Goal: Task Accomplishment & Management: Complete application form

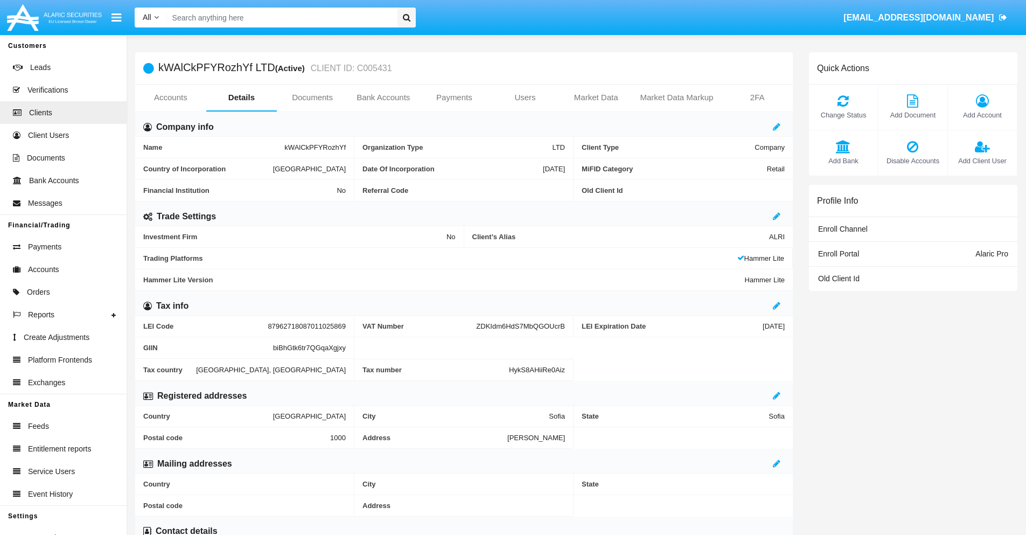
click at [383, 97] on link "Bank Accounts" at bounding box center [383, 98] width 71 height 26
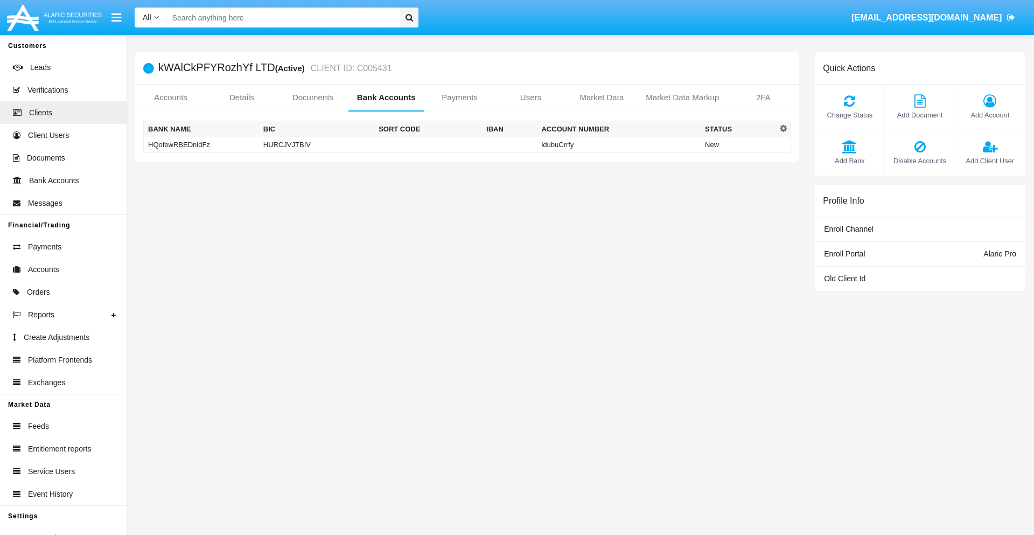
click at [201, 144] on td "HQofewRBEDnidFz" at bounding box center [201, 145] width 115 height 16
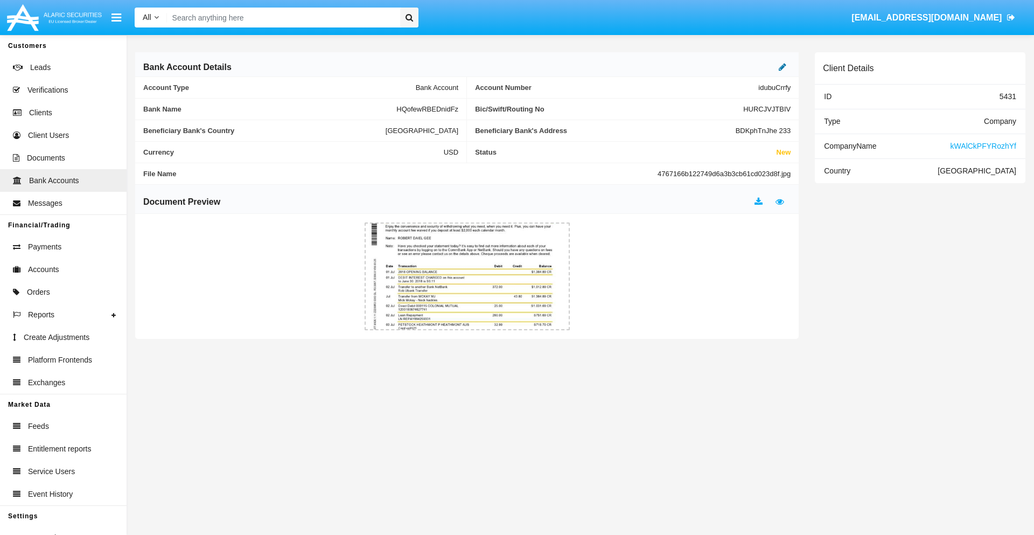
click at [782, 67] on icon at bounding box center [783, 66] width 8 height 9
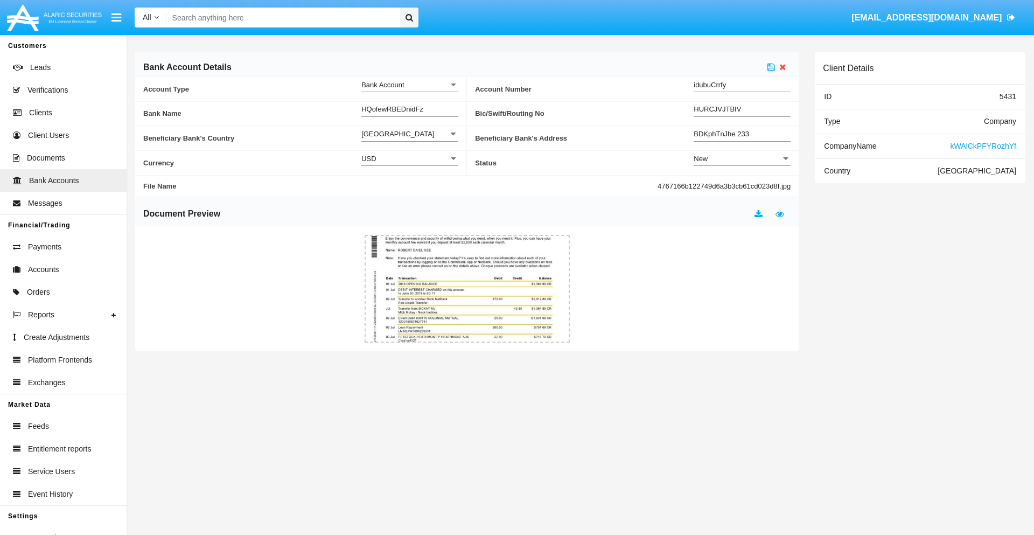
click at [742, 158] on div "New" at bounding box center [737, 158] width 87 height 9
click at [742, 185] on span "Active" at bounding box center [742, 185] width 97 height 21
click at [771, 67] on icon at bounding box center [771, 66] width 8 height 9
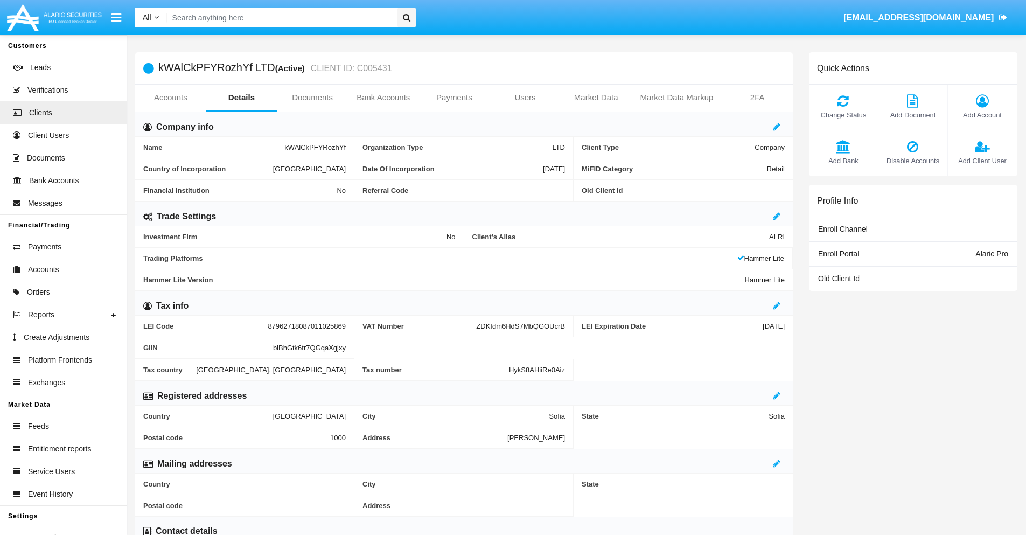
click at [383, 97] on link "Bank Accounts" at bounding box center [383, 98] width 71 height 26
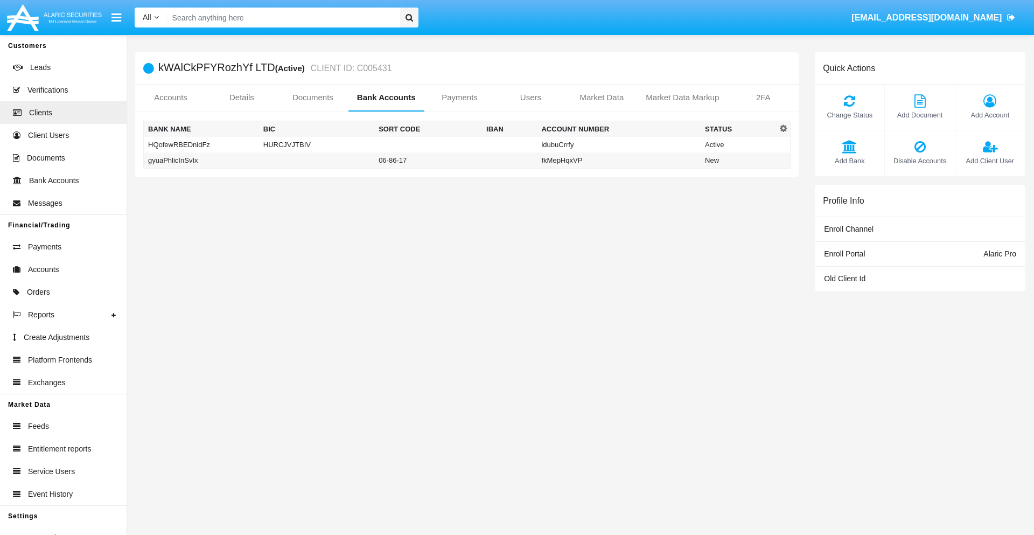
click at [201, 160] on td "gyuaPhlicInSvIx" at bounding box center [201, 160] width 115 height 16
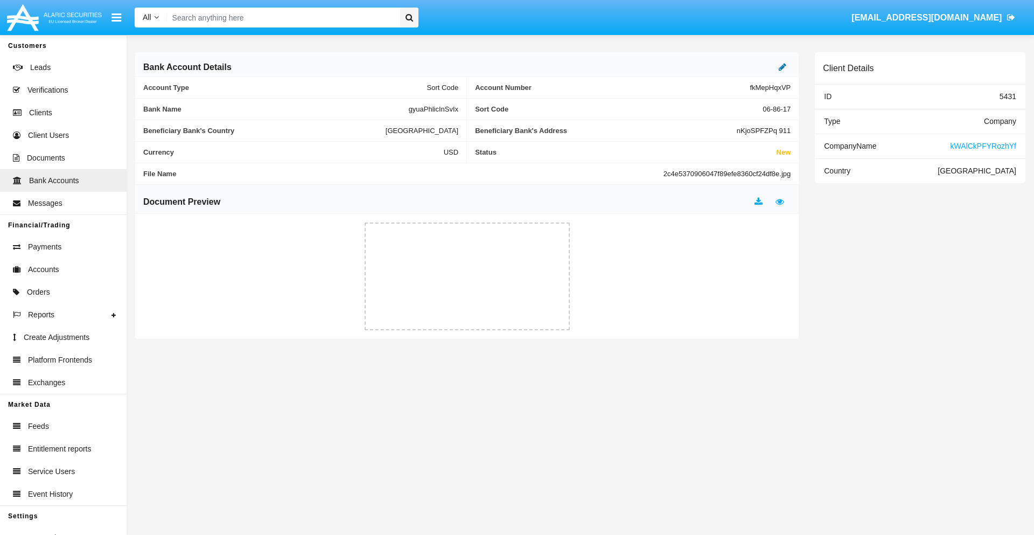
click at [782, 67] on icon at bounding box center [783, 66] width 8 height 9
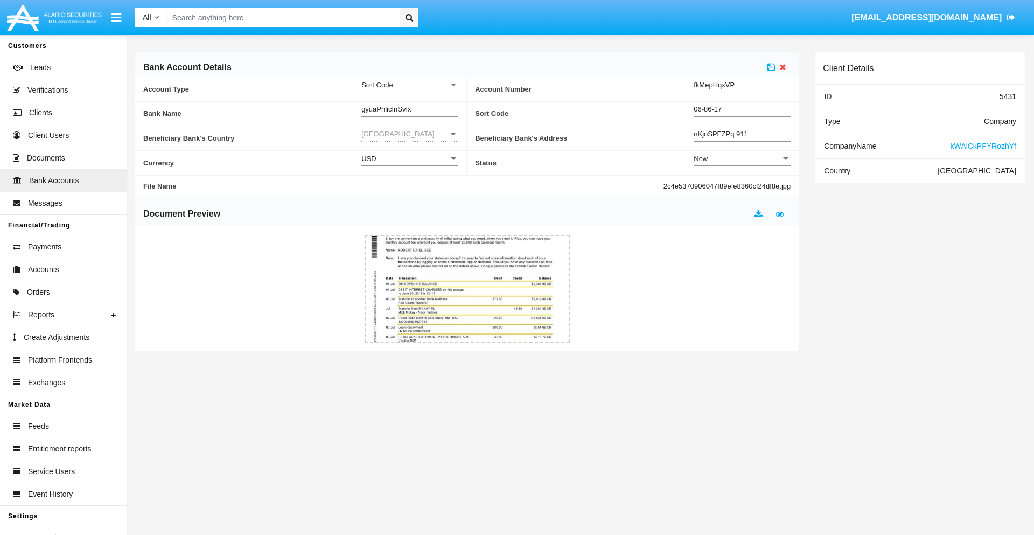
click at [742, 158] on div "New" at bounding box center [737, 158] width 87 height 9
click at [742, 185] on span "Active" at bounding box center [742, 185] width 97 height 21
click at [771, 67] on icon at bounding box center [771, 66] width 8 height 9
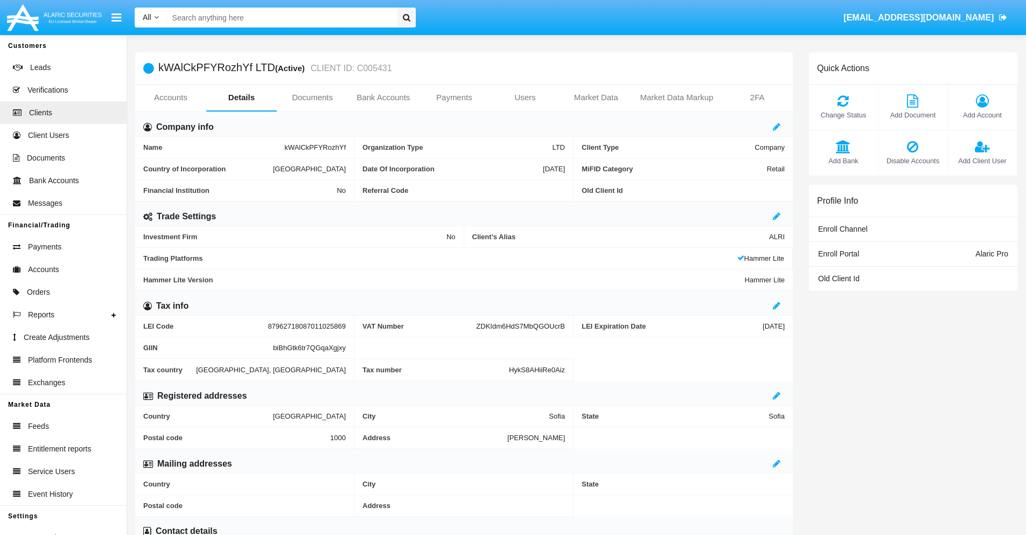
click at [843, 160] on span "Add Bank" at bounding box center [843, 161] width 58 height 10
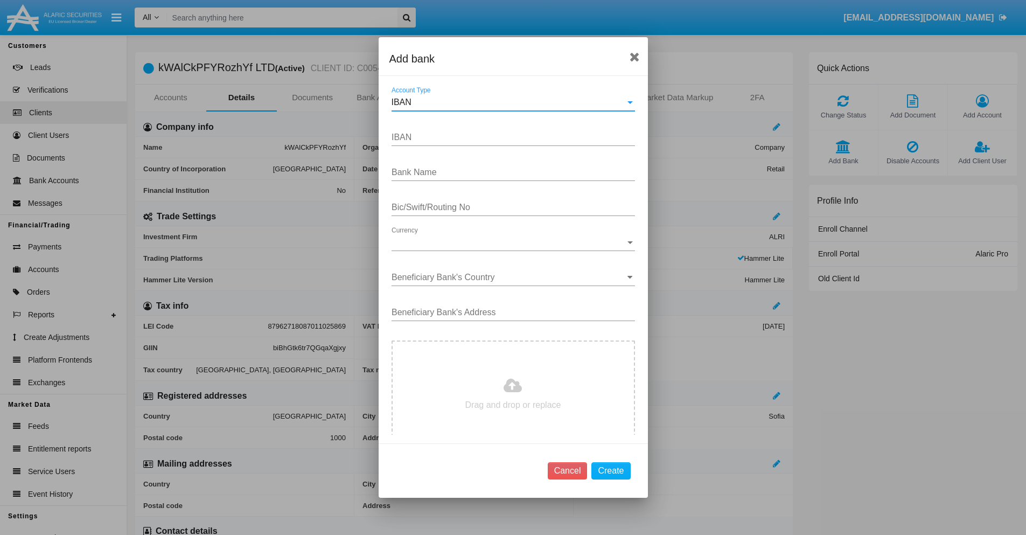
click at [509, 102] on div "IBAN" at bounding box center [508, 102] width 234 height 10
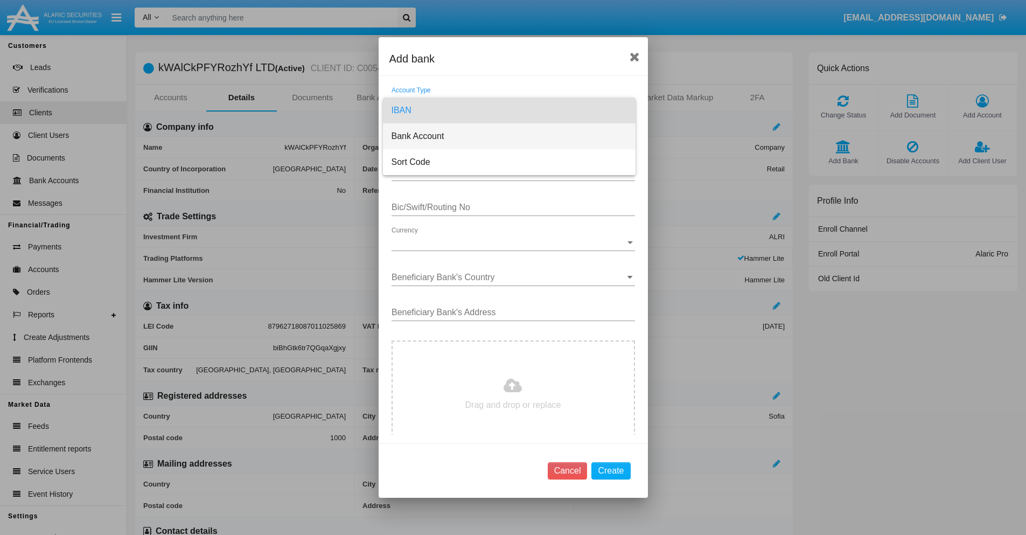
click at [509, 136] on span "Bank Account" at bounding box center [508, 136] width 235 height 26
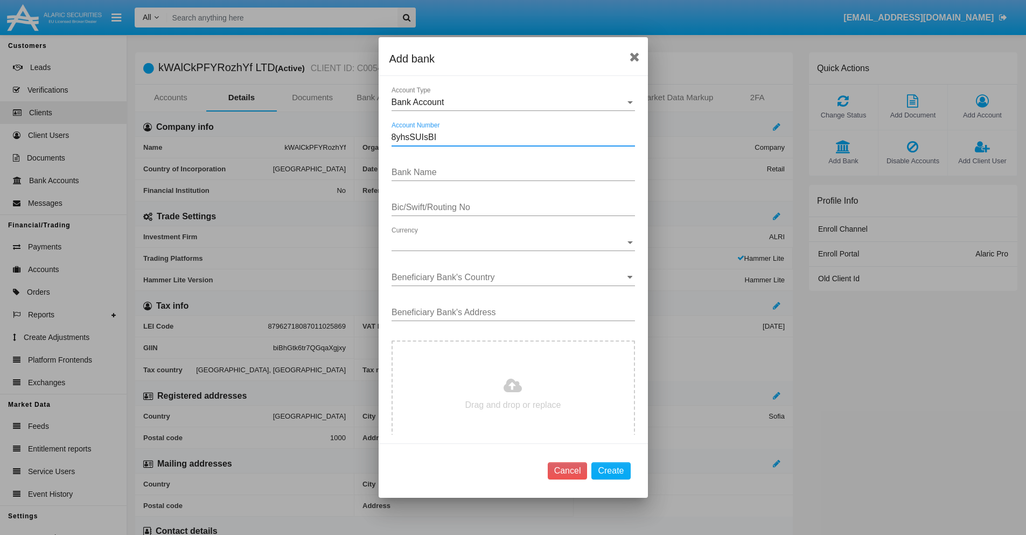
type input "8yhsSUIsBI"
type input "OIHGWouETwporPc"
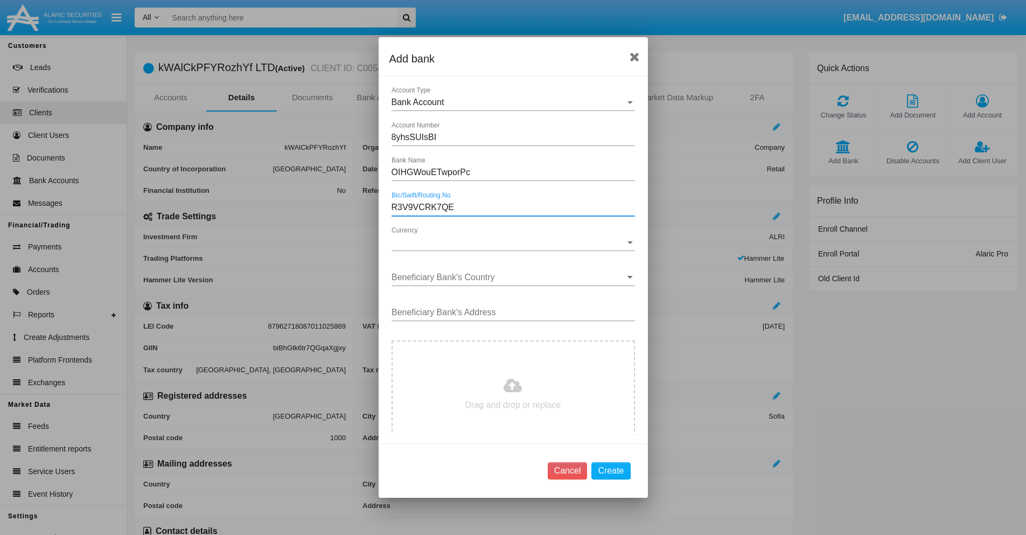
type input "R3V9VCRK7QE"
click at [509, 242] on span "Currency" at bounding box center [508, 242] width 234 height 10
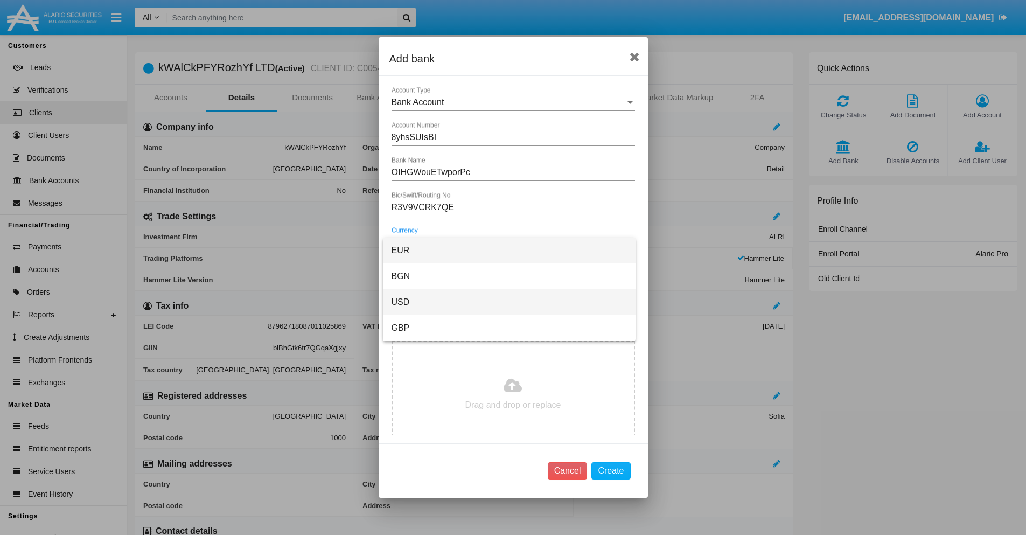
click at [509, 302] on span "USD" at bounding box center [508, 302] width 235 height 26
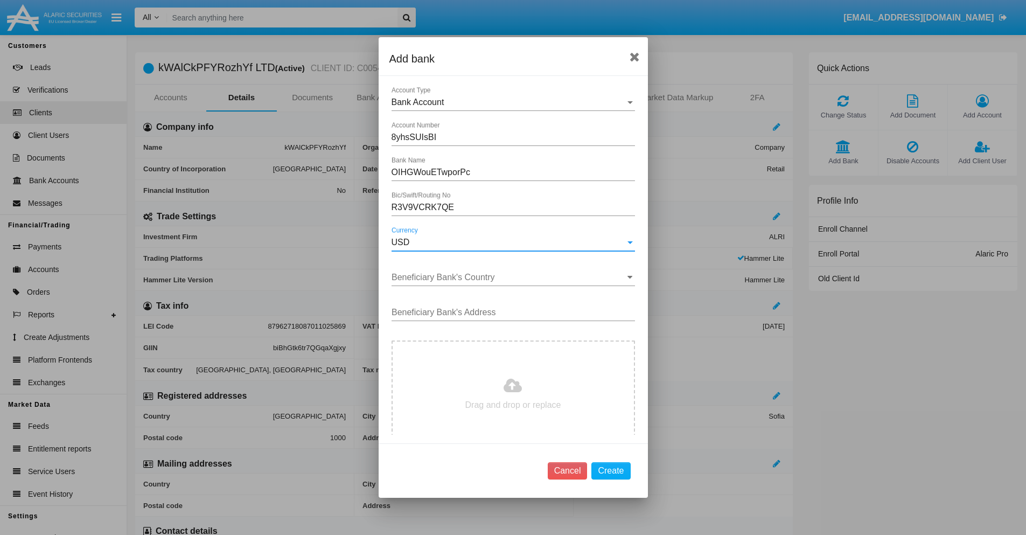
click at [509, 277] on input "Beneficiary Bank's Country" at bounding box center [512, 277] width 243 height 10
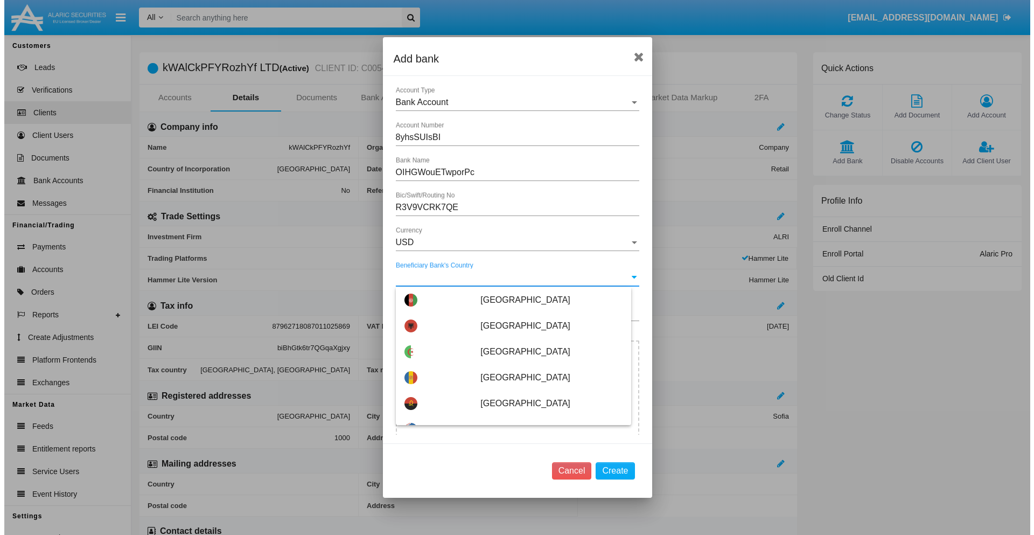
scroll to position [2447, 0]
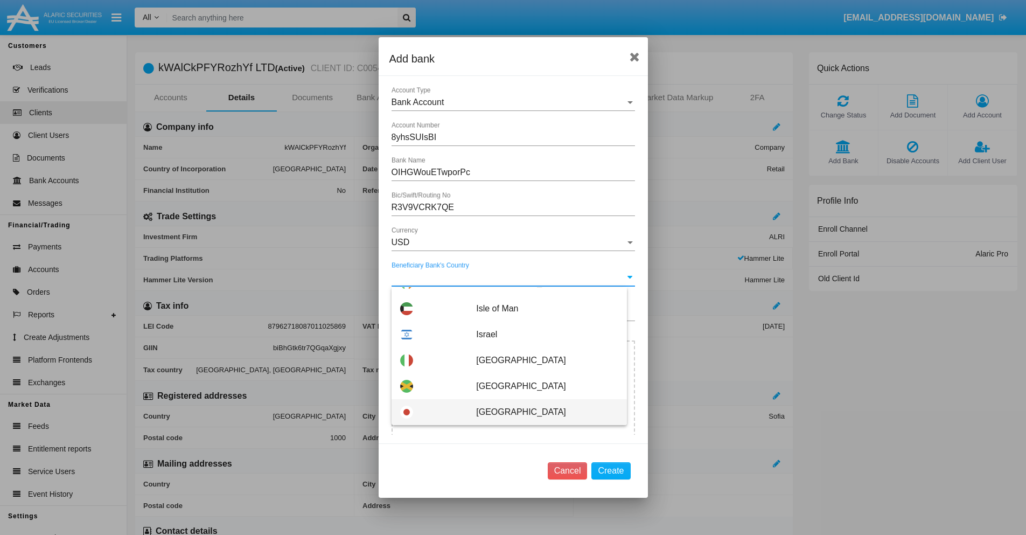
click at [541, 412] on span "Japan" at bounding box center [547, 412] width 142 height 26
type input "Japan"
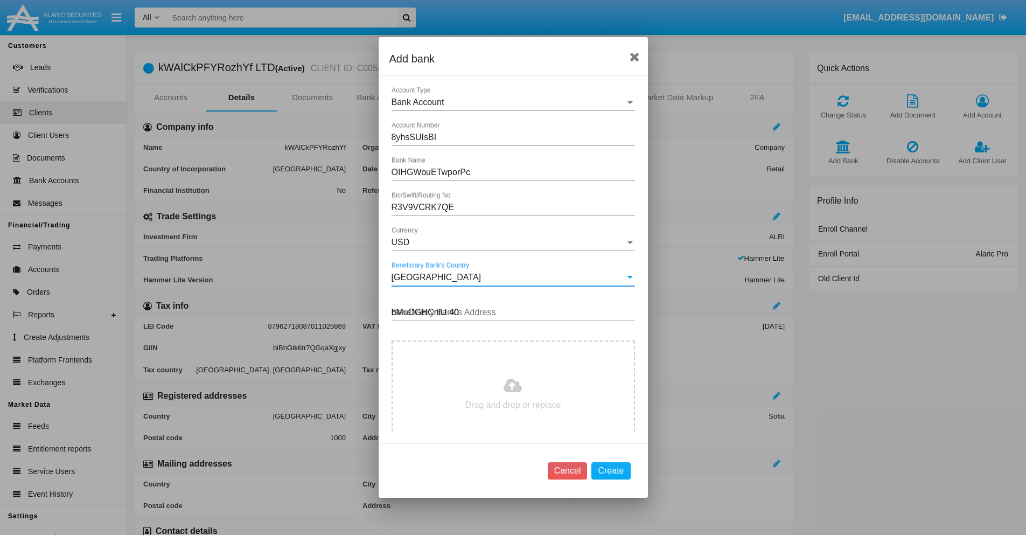
type input "bMuOGHCnlU 409"
type input "C:\fakepath\bank-statement.png"
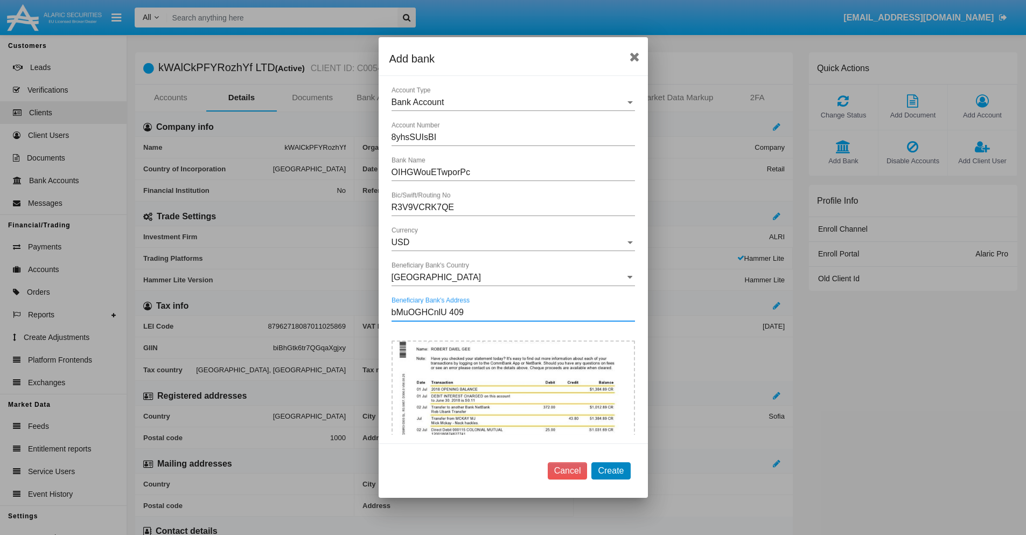
click at [611, 470] on button "Create" at bounding box center [610, 470] width 39 height 17
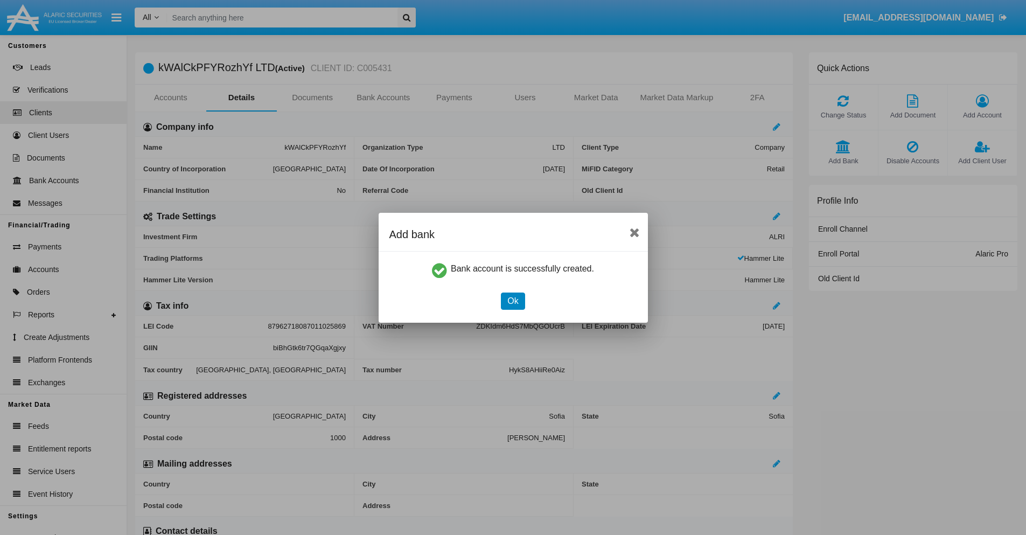
click at [513, 300] on button "Ok" at bounding box center [513, 300] width 24 height 17
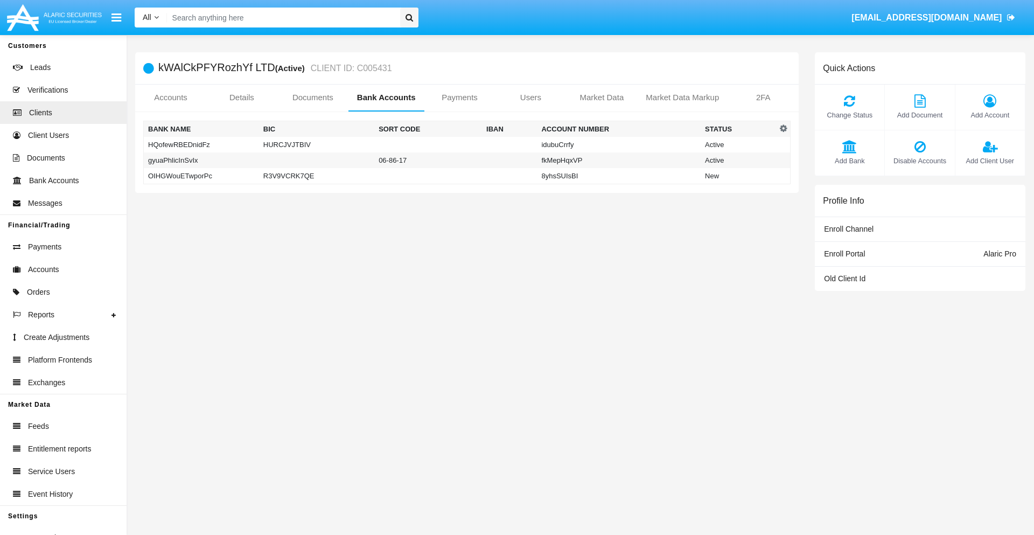
click at [201, 176] on td "OIHGWouETwporPc" at bounding box center [201, 176] width 115 height 16
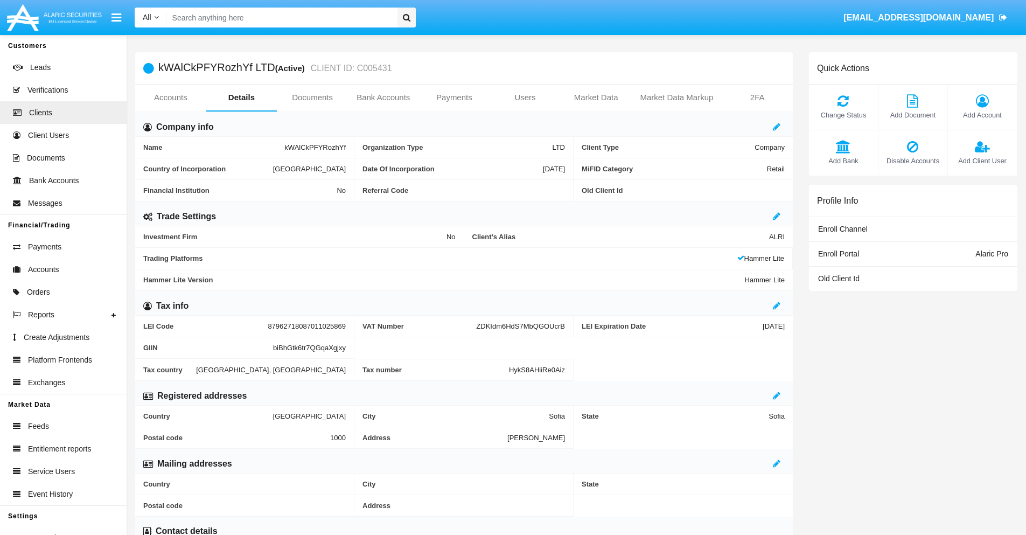
click at [843, 160] on span "Add Bank" at bounding box center [843, 161] width 58 height 10
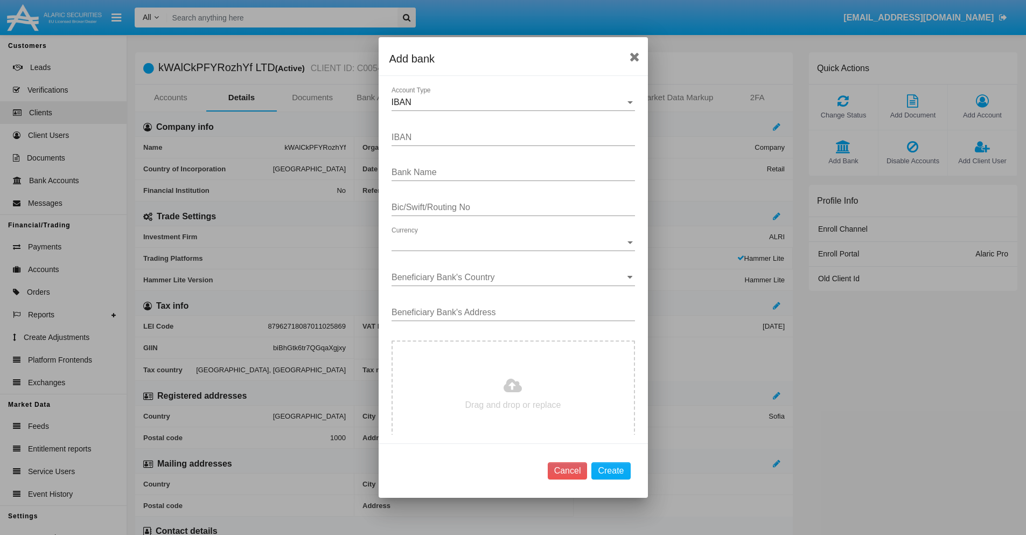
click at [509, 102] on div "IBAN" at bounding box center [508, 102] width 234 height 10
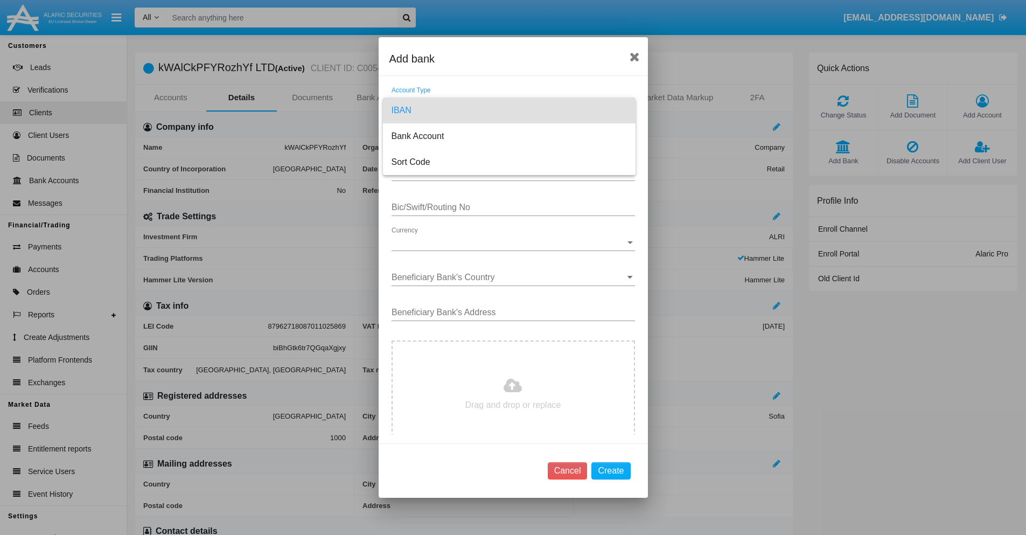
click at [509, 110] on span "IBAN" at bounding box center [508, 110] width 235 height 26
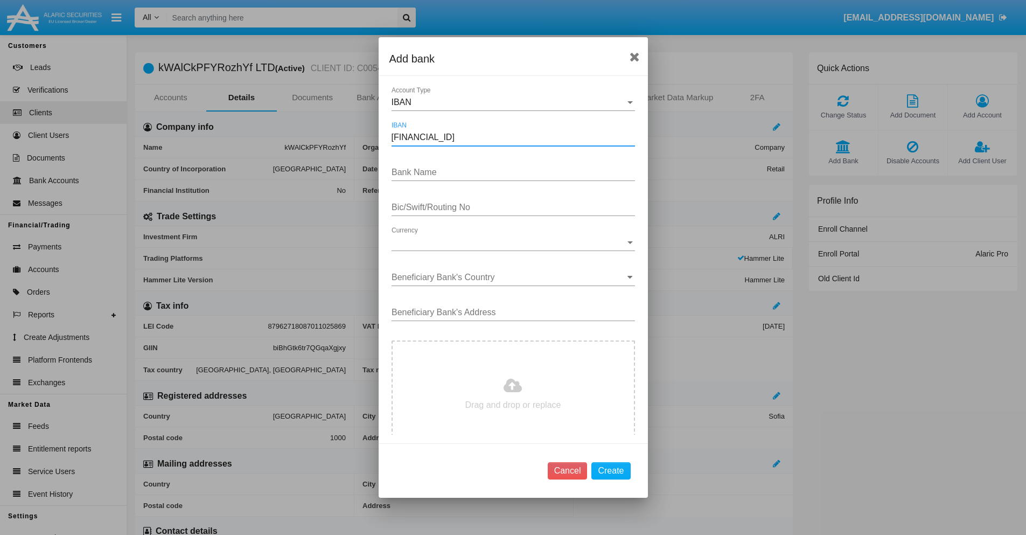
type input "DE31500105175143186793"
type input "WxHrLqbMxgAgJyL"
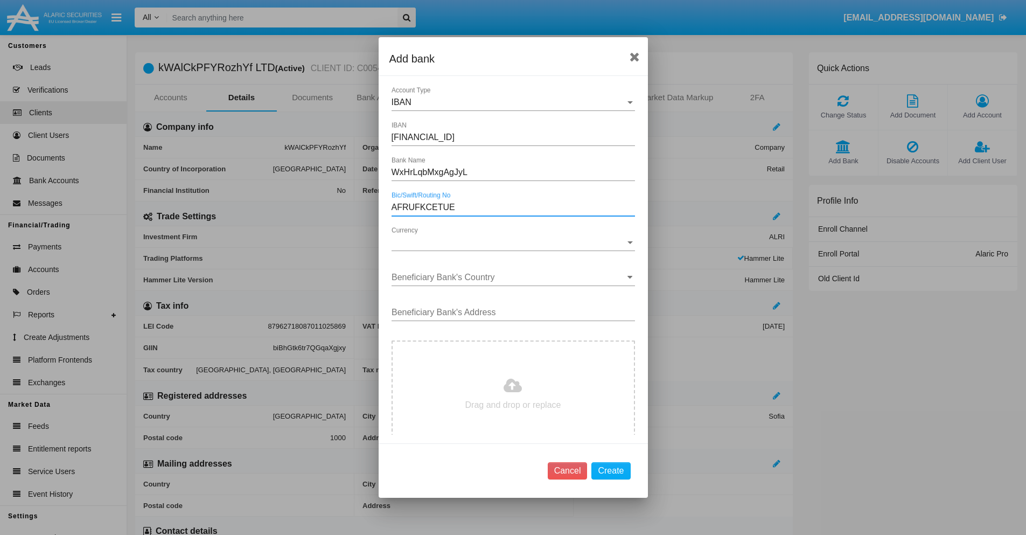
type input "AFRUFKCETUE"
click at [509, 242] on span "Currency" at bounding box center [508, 242] width 234 height 10
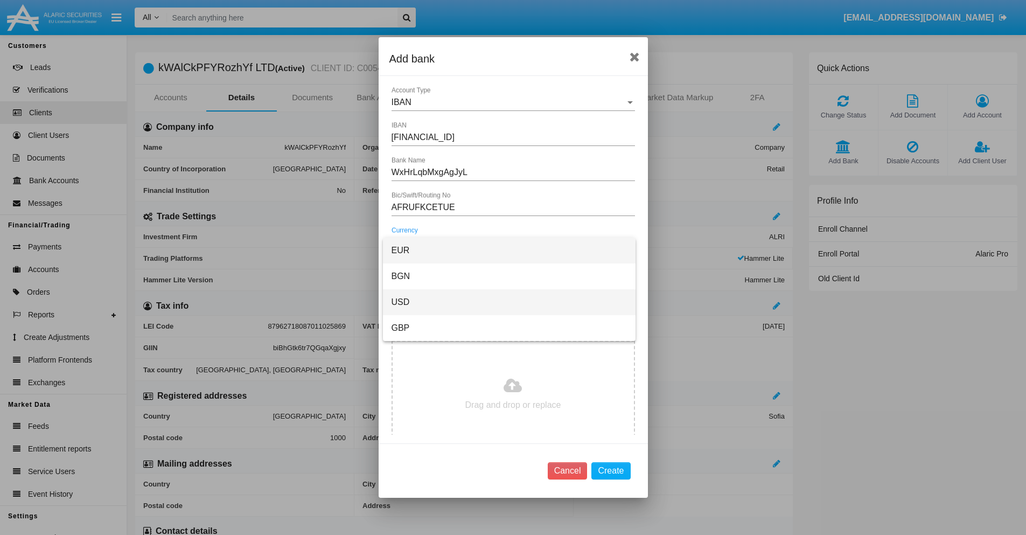
click at [509, 302] on span "USD" at bounding box center [508, 302] width 235 height 26
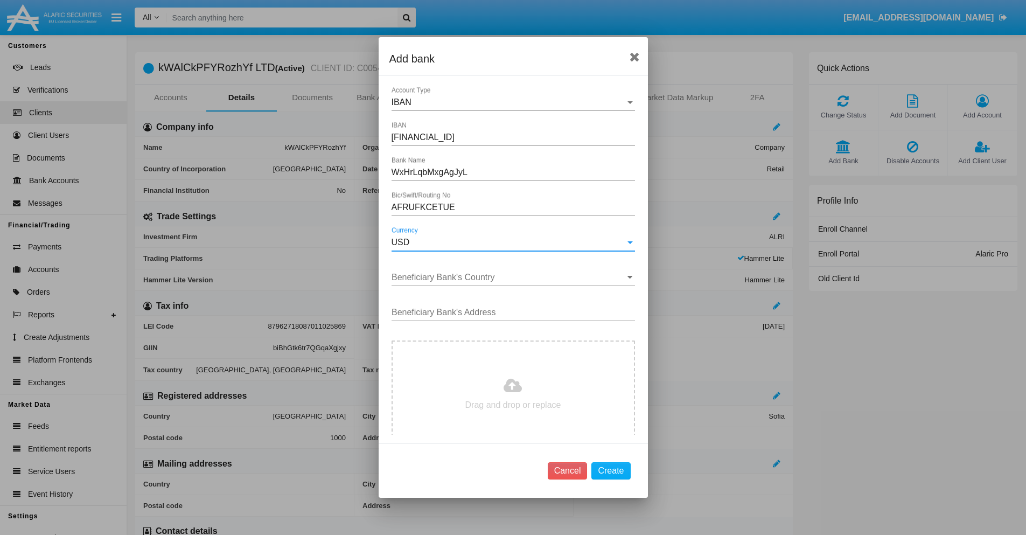
click at [509, 277] on input "Beneficiary Bank's Country" at bounding box center [512, 277] width 243 height 10
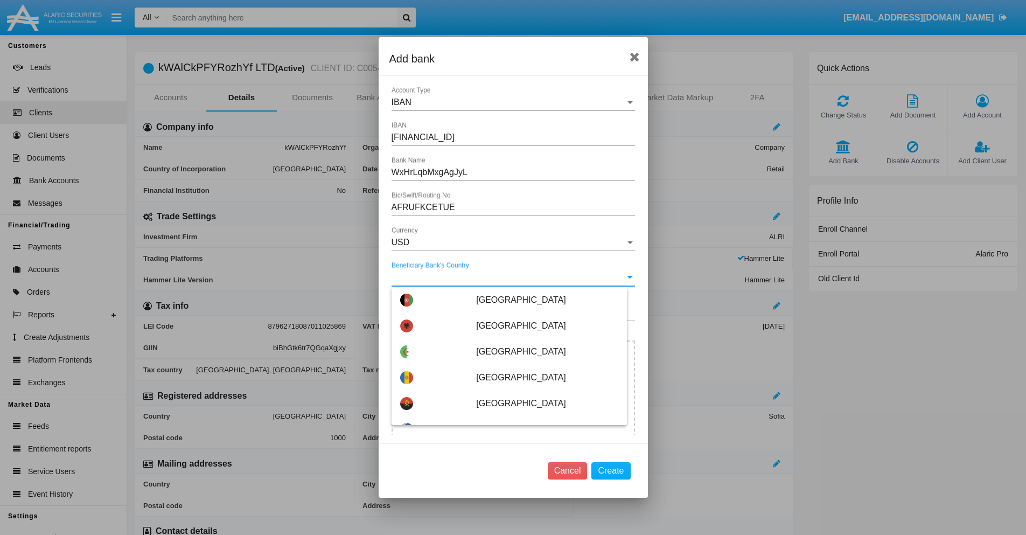
type input "Bahrain"
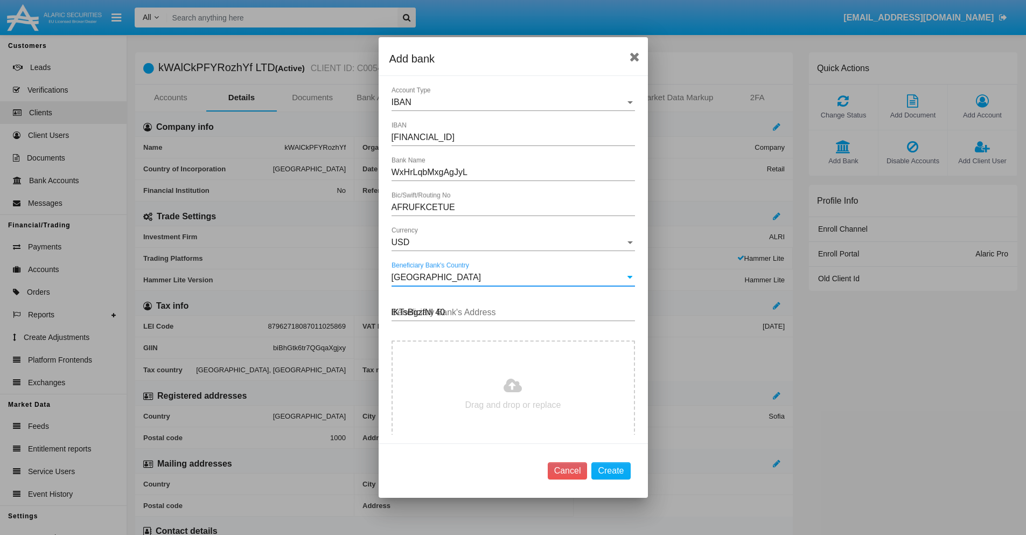
type input "lKTsBgzfNl 407"
type input "C:\fakepath\bank-statement.png"
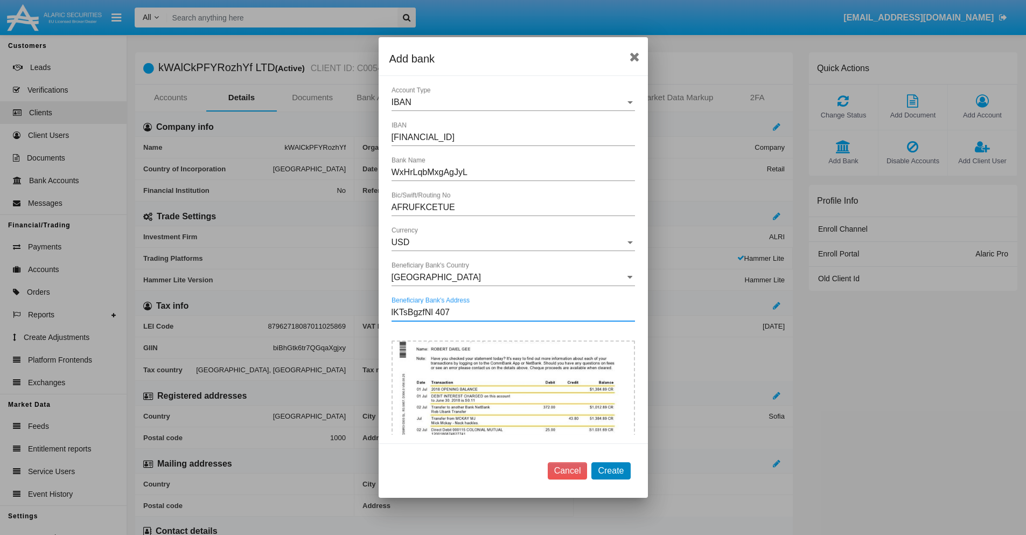
click at [611, 470] on button "Create" at bounding box center [610, 470] width 39 height 17
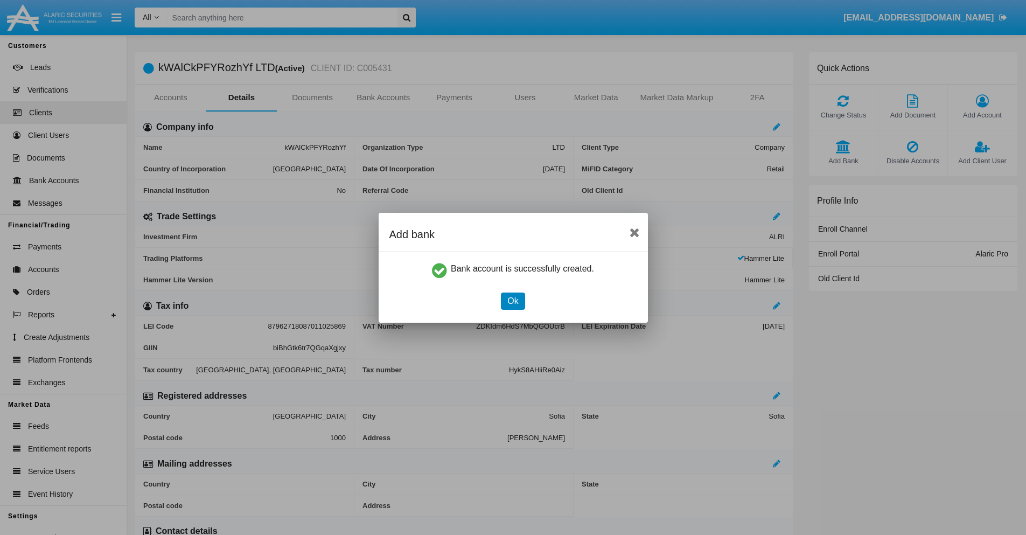
click at [513, 300] on button "Ok" at bounding box center [513, 300] width 24 height 17
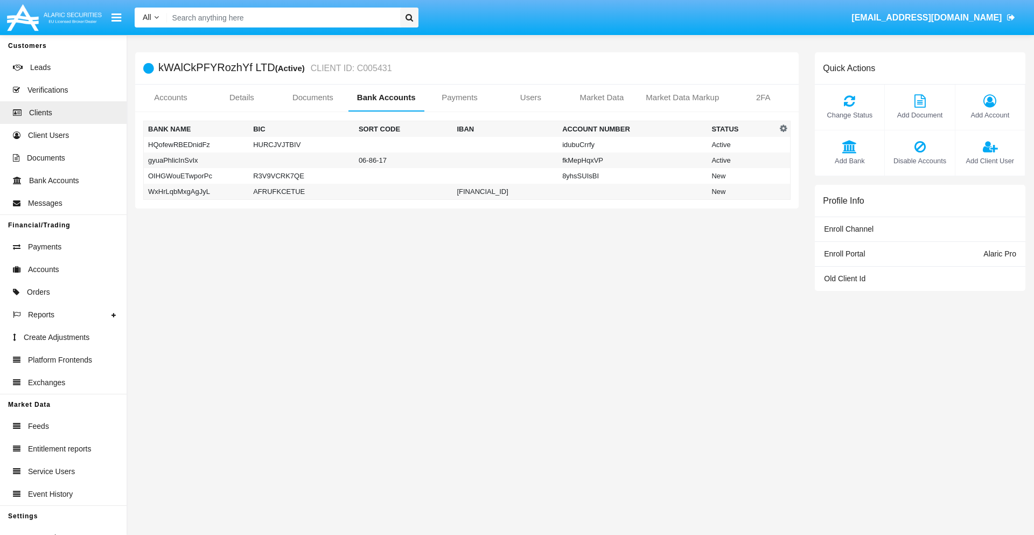
click at [196, 191] on td "WxHrLqbMxgAgJyL" at bounding box center [197, 192] width 106 height 16
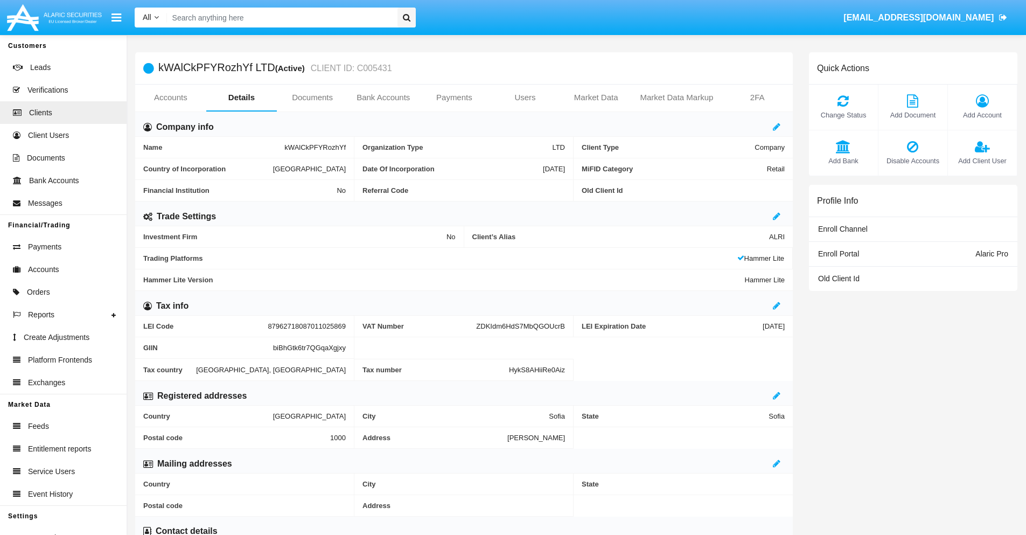
click at [843, 160] on span "Add Bank" at bounding box center [843, 161] width 58 height 10
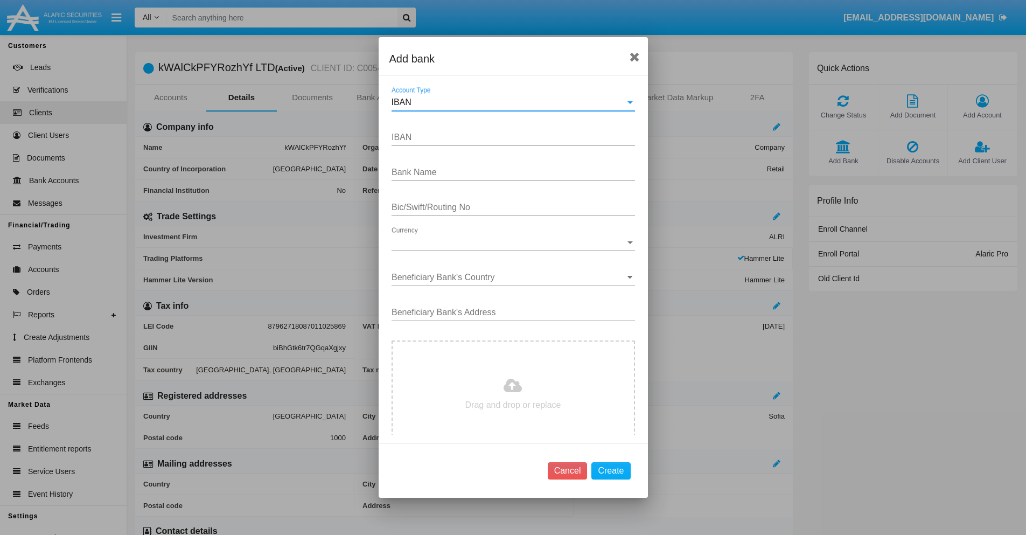
click at [509, 102] on div "IBAN" at bounding box center [508, 102] width 234 height 10
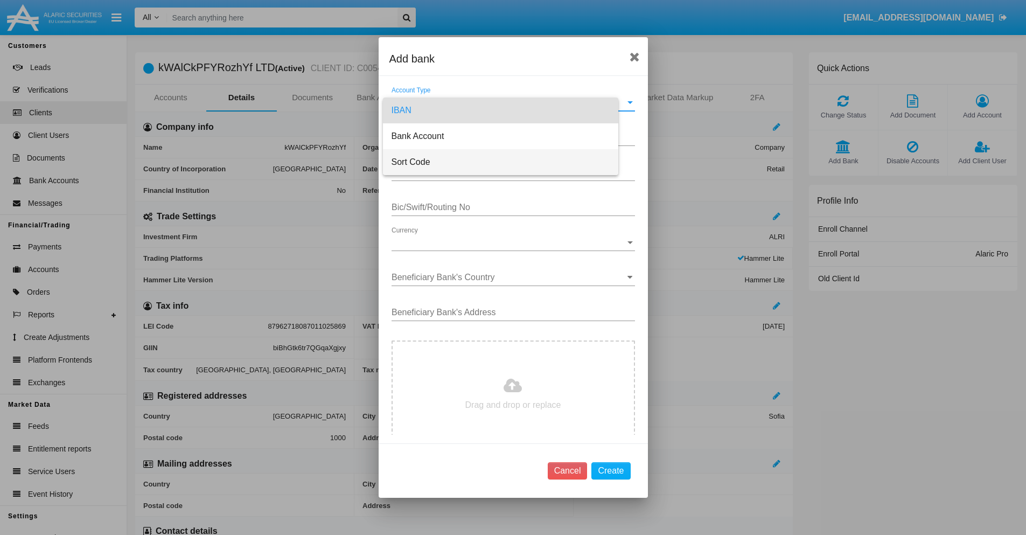
click at [509, 162] on span "Sort Code" at bounding box center [500, 162] width 218 height 26
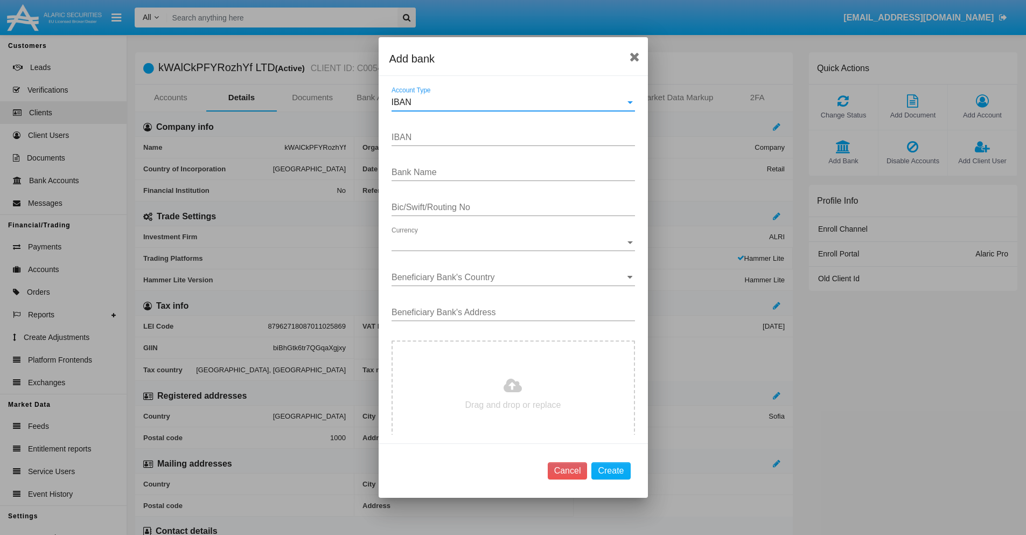
type input "[GEOGRAPHIC_DATA]"
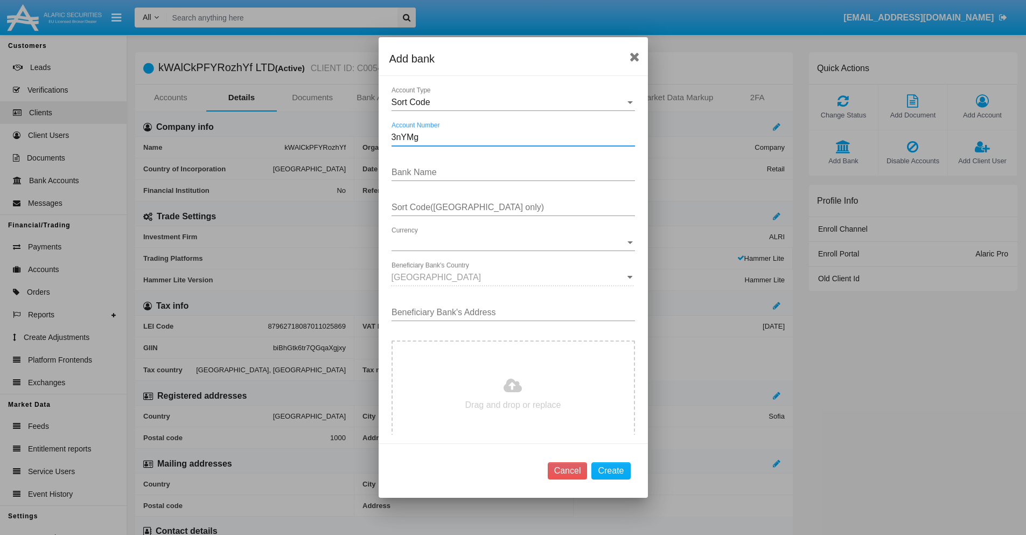
type input "3nYMgz"
